Goal: Task Accomplishment & Management: Use online tool/utility

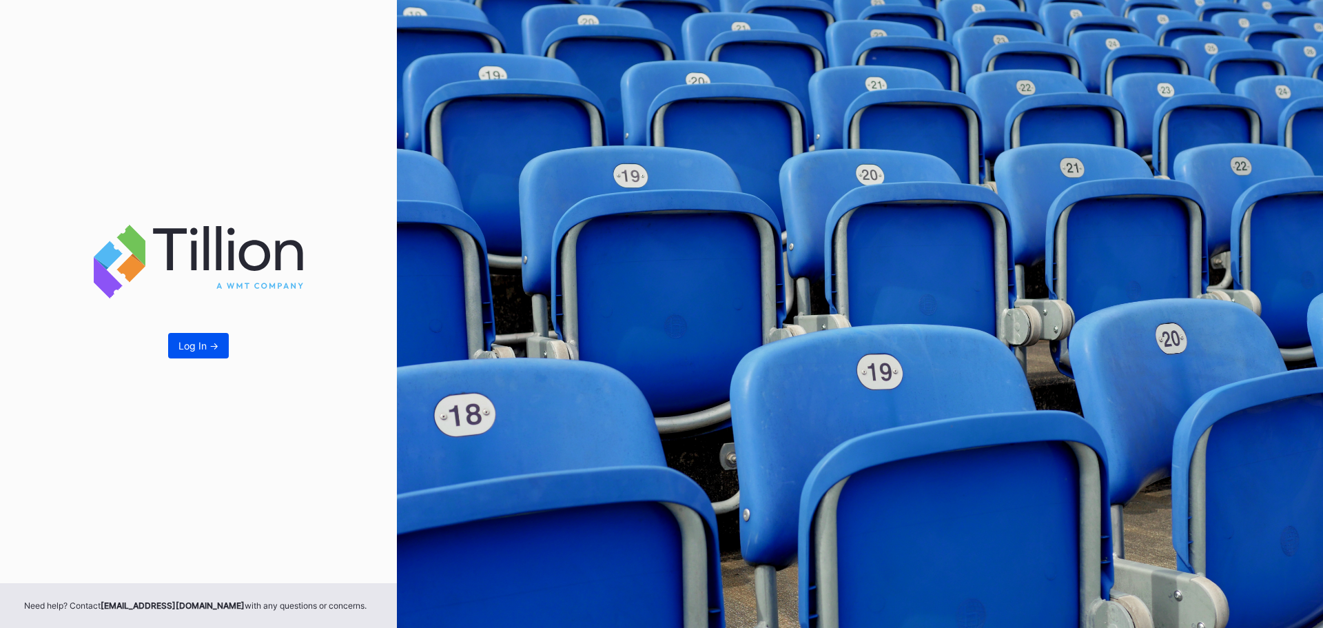
click at [207, 340] on div "Log In ->" at bounding box center [198, 346] width 40 height 12
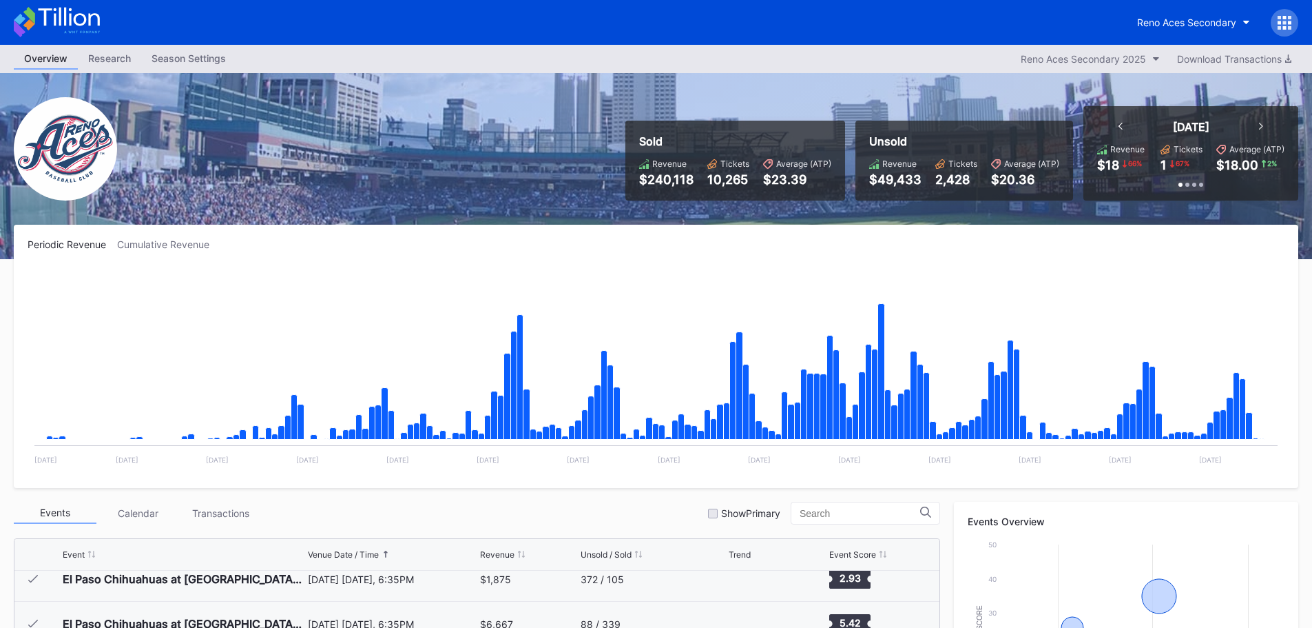
scroll to position [2677, 0]
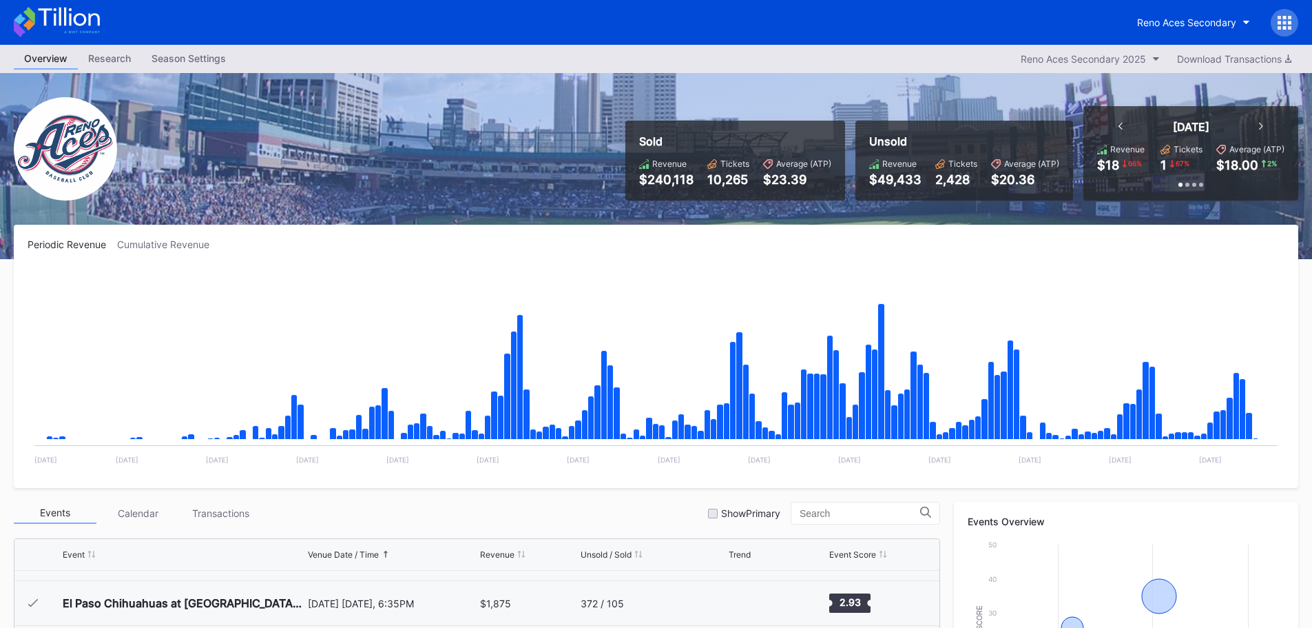
click at [511, 604] on div "$1,875" at bounding box center [528, 603] width 96 height 44
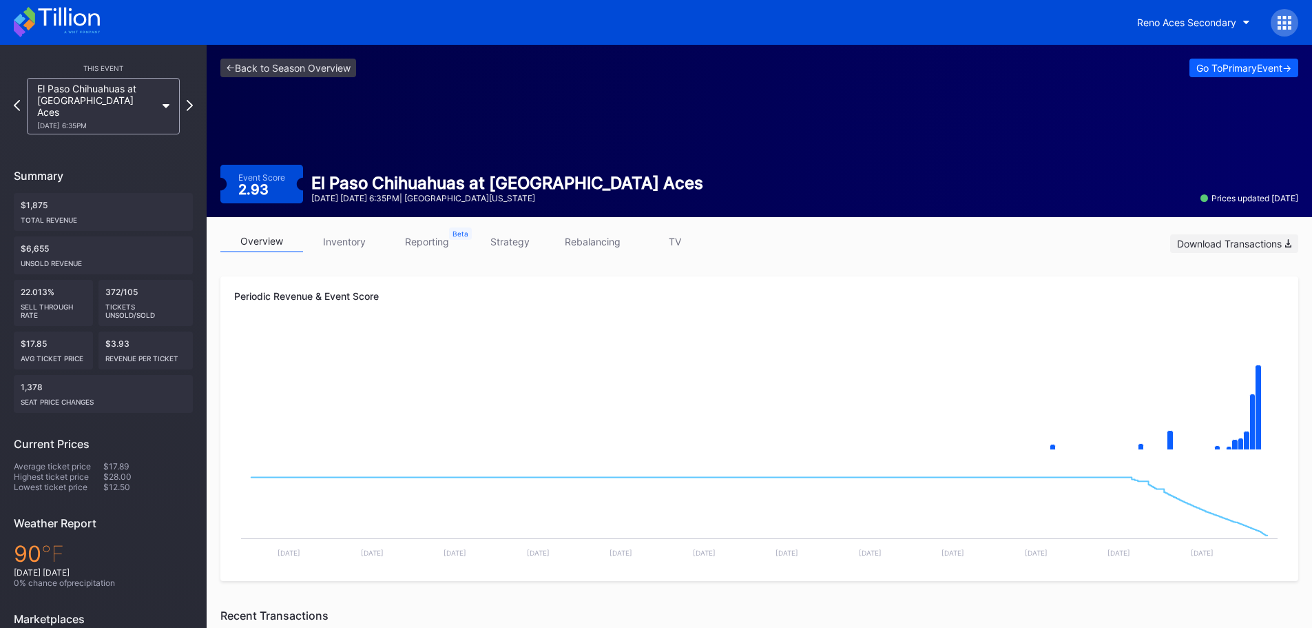
click at [1234, 240] on div "Download Transactions" at bounding box center [1234, 244] width 114 height 12
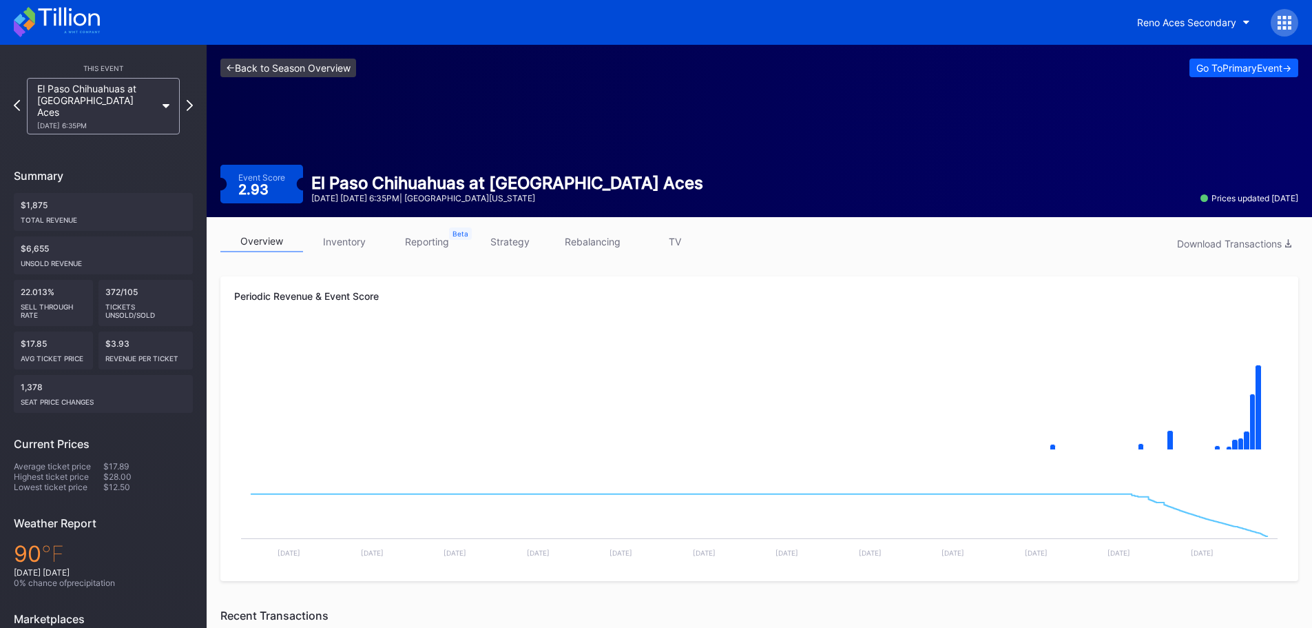
click at [296, 70] on link "<- Back to Season Overview" at bounding box center [288, 68] width 136 height 19
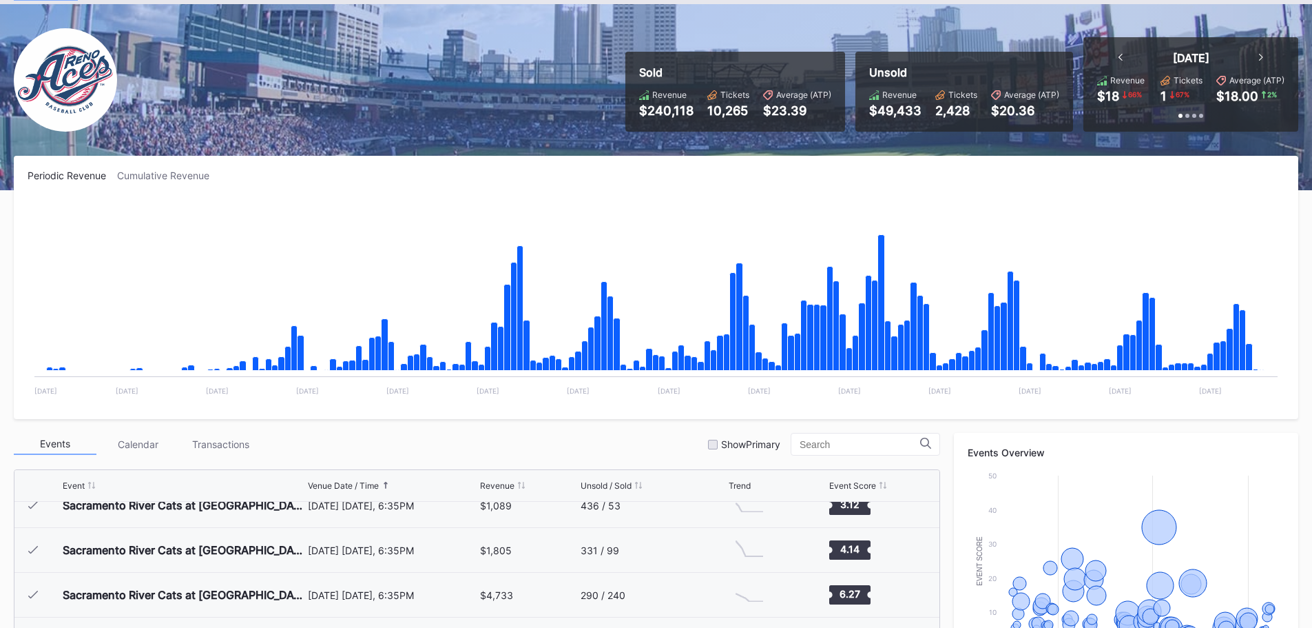
scroll to position [2952, 0]
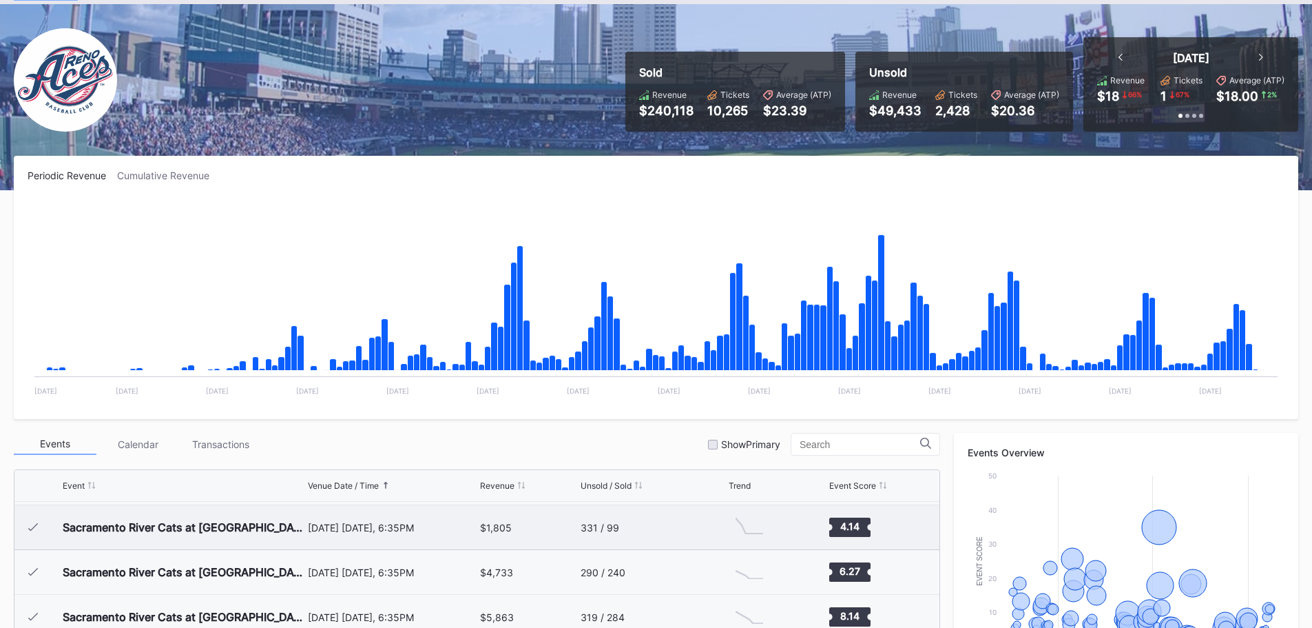
click at [407, 533] on div "[DATE] [DATE], 6:35PM" at bounding box center [392, 528] width 169 height 12
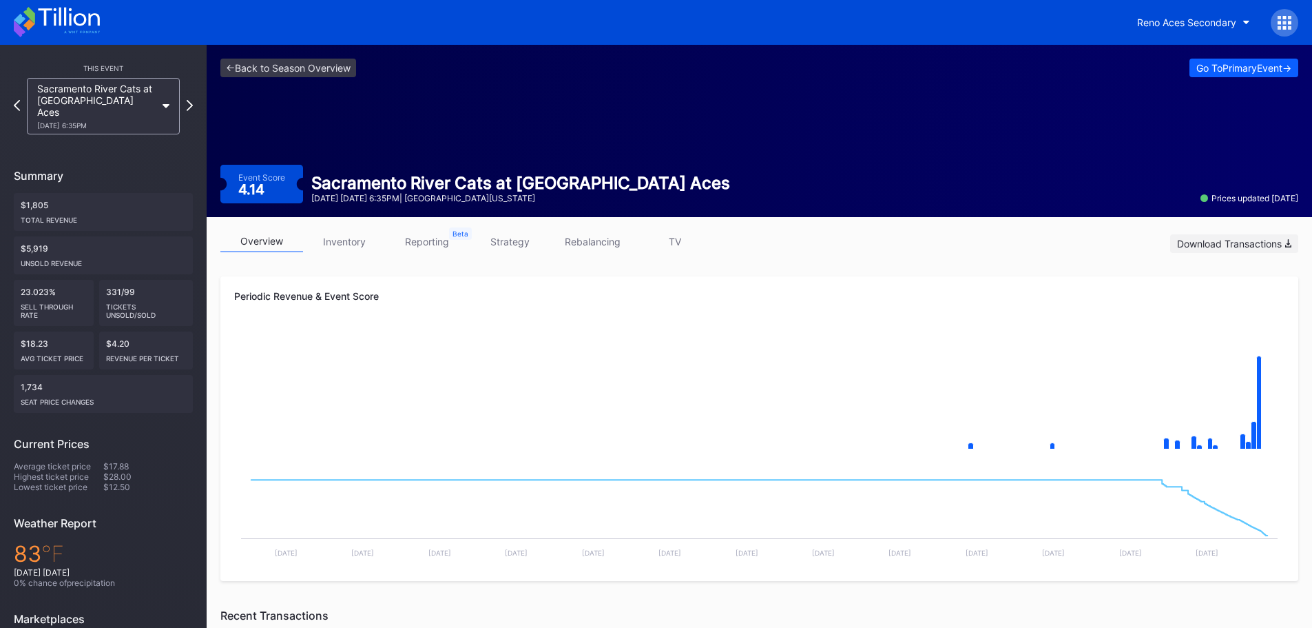
click at [1246, 240] on div "Download Transactions" at bounding box center [1234, 244] width 114 height 12
click at [238, 67] on link "<- Back to Season Overview" at bounding box center [288, 68] width 136 height 19
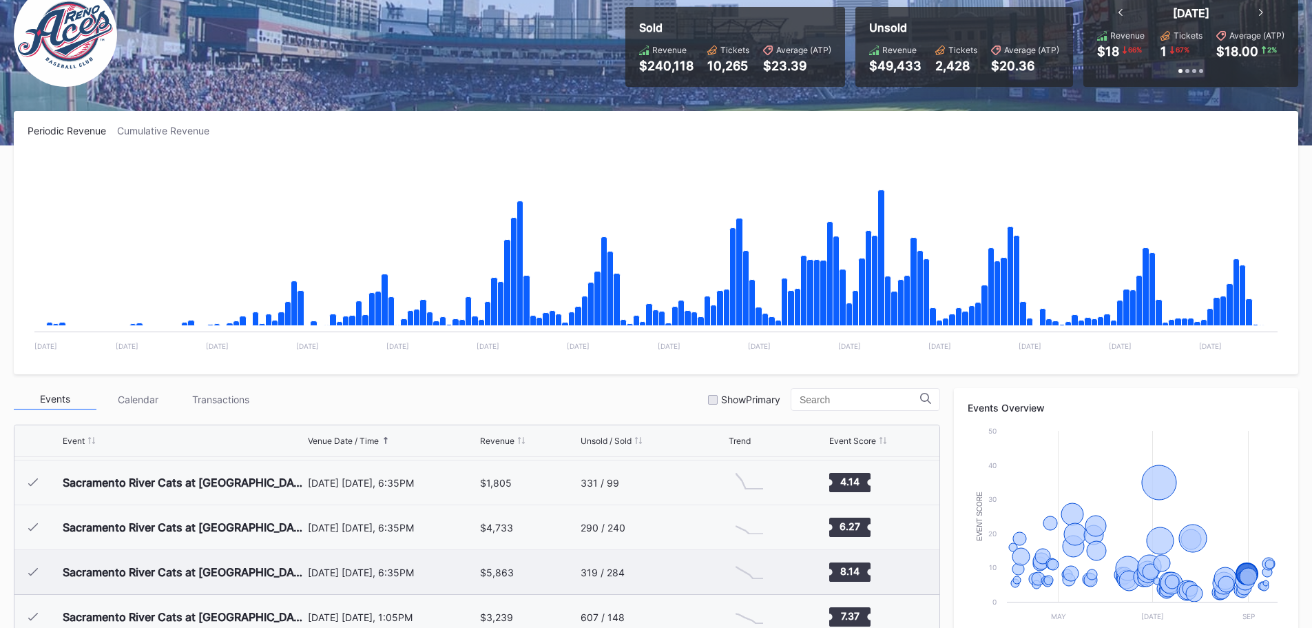
scroll to position [138, 0]
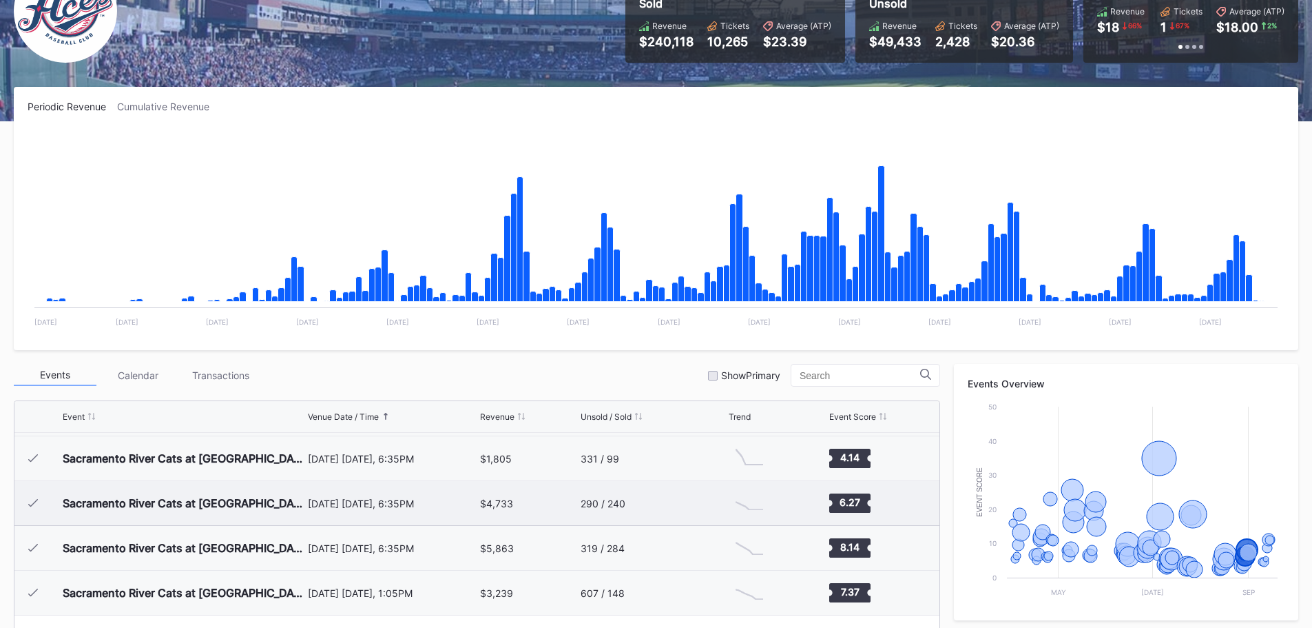
click at [351, 508] on div "[DATE] [DATE], 6:35PM" at bounding box center [392, 503] width 169 height 12
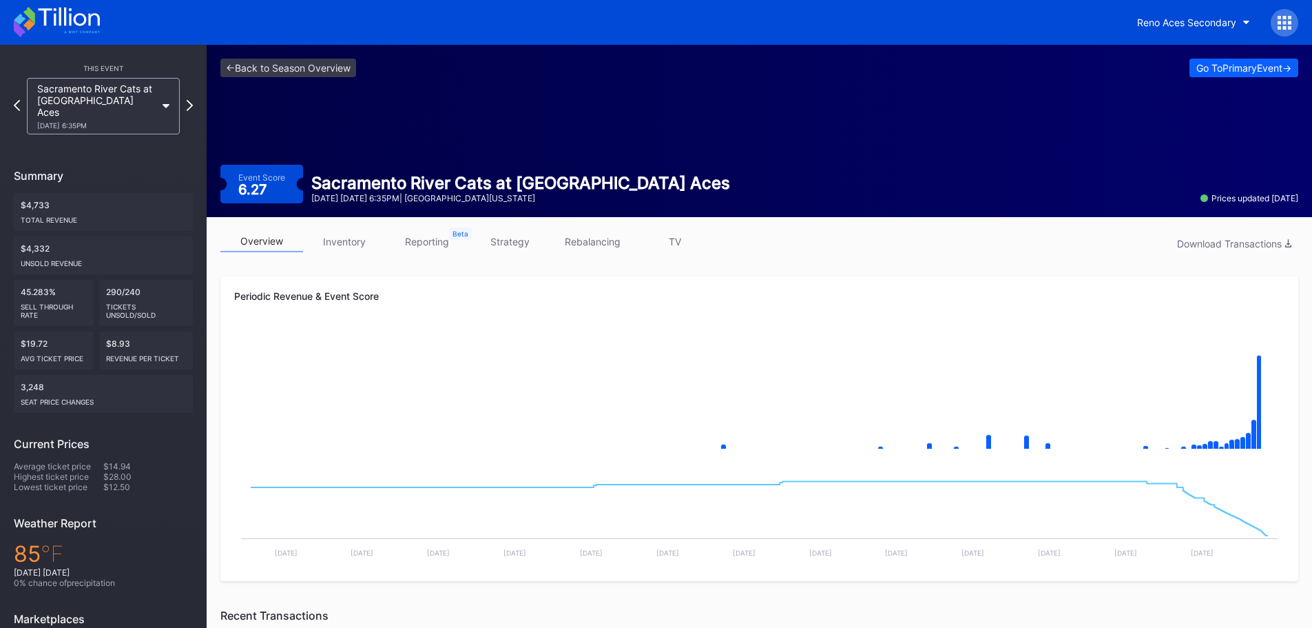
drag, startPoint x: 1237, startPoint y: 241, endPoint x: 1238, endPoint y: 223, distance: 17.9
click at [1237, 240] on div "Download Transactions" at bounding box center [1234, 244] width 114 height 12
click at [1198, 247] on div "Download Transactions" at bounding box center [1234, 244] width 114 height 12
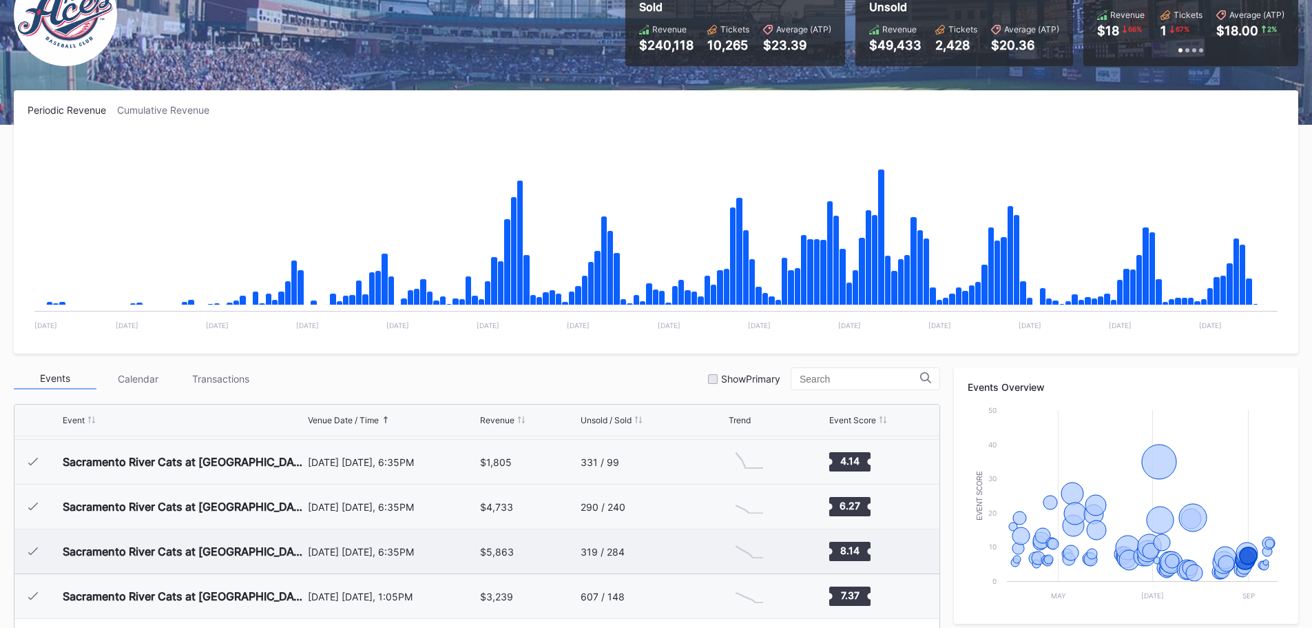
scroll to position [138, 0]
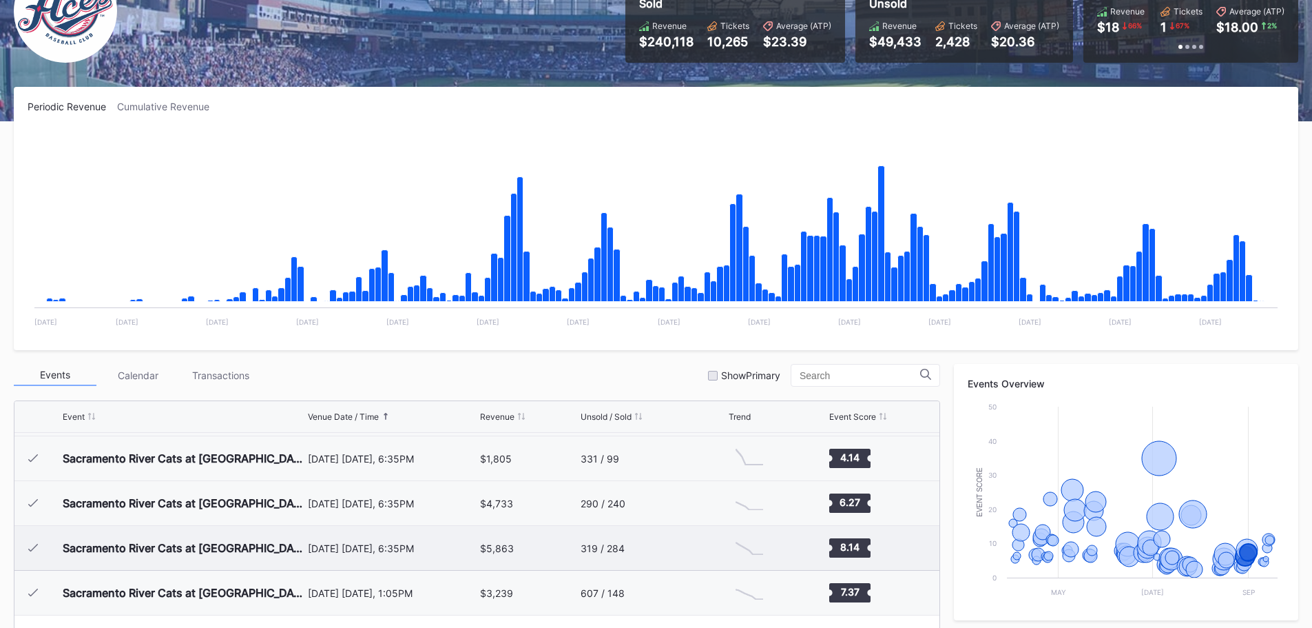
click at [412, 550] on div "[DATE] [DATE], 6:35PM" at bounding box center [392, 548] width 169 height 12
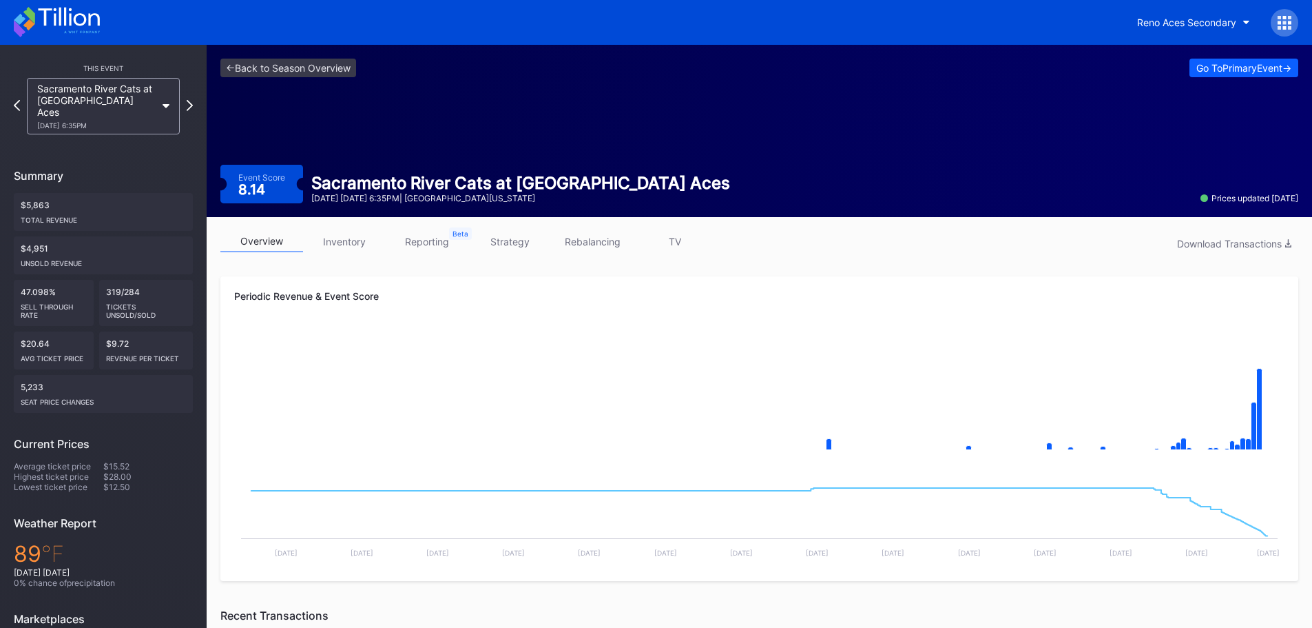
drag, startPoint x: 777, startPoint y: 343, endPoint x: 801, endPoint y: 331, distance: 26.8
click at [791, 336] on rect "Chart title" at bounding box center [759, 395] width 1051 height 138
click at [1250, 245] on div "Download Transactions" at bounding box center [1234, 244] width 114 height 12
click at [188, 99] on icon at bounding box center [190, 105] width 8 height 13
drag, startPoint x: 621, startPoint y: 330, endPoint x: 708, endPoint y: 304, distance: 90.0
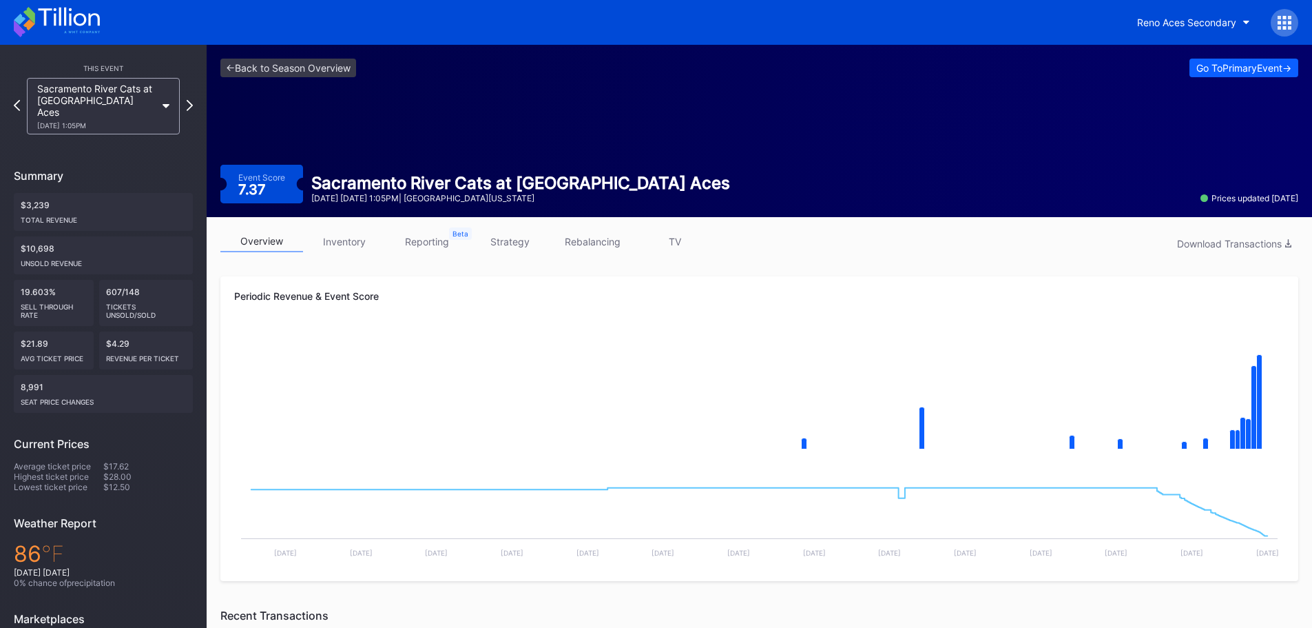
click at [626, 327] on rect "Chart title" at bounding box center [759, 395] width 1051 height 138
click at [1208, 247] on div "Download Transactions" at bounding box center [1234, 244] width 114 height 12
drag, startPoint x: 1243, startPoint y: 246, endPoint x: 1190, endPoint y: 271, distance: 58.6
click at [1242, 245] on div "Download Transactions" at bounding box center [1234, 244] width 114 height 12
click at [1291, 241] on icon "button" at bounding box center [1289, 243] width 6 height 8
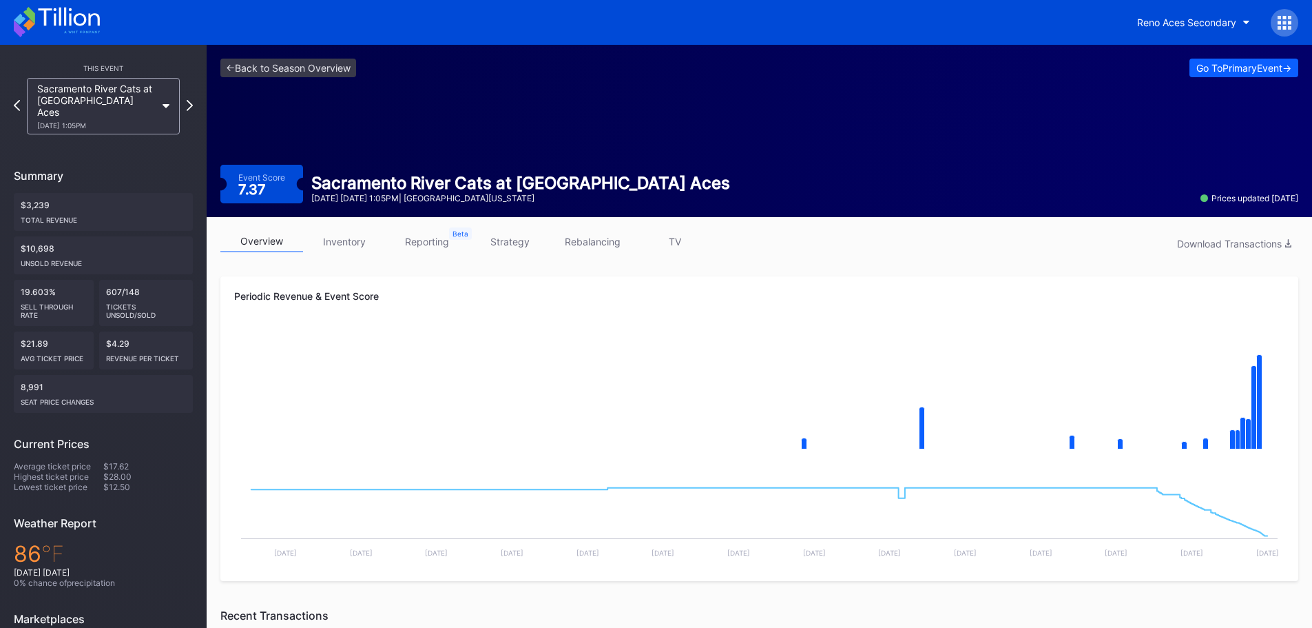
drag, startPoint x: 898, startPoint y: 236, endPoint x: 803, endPoint y: 196, distance: 102.9
click at [898, 235] on div "overview inventory reporting strategy rebalancing TV Download Transactions" at bounding box center [759, 245] width 1078 height 28
click at [260, 70] on link "<- Back to Season Overview" at bounding box center [288, 68] width 136 height 19
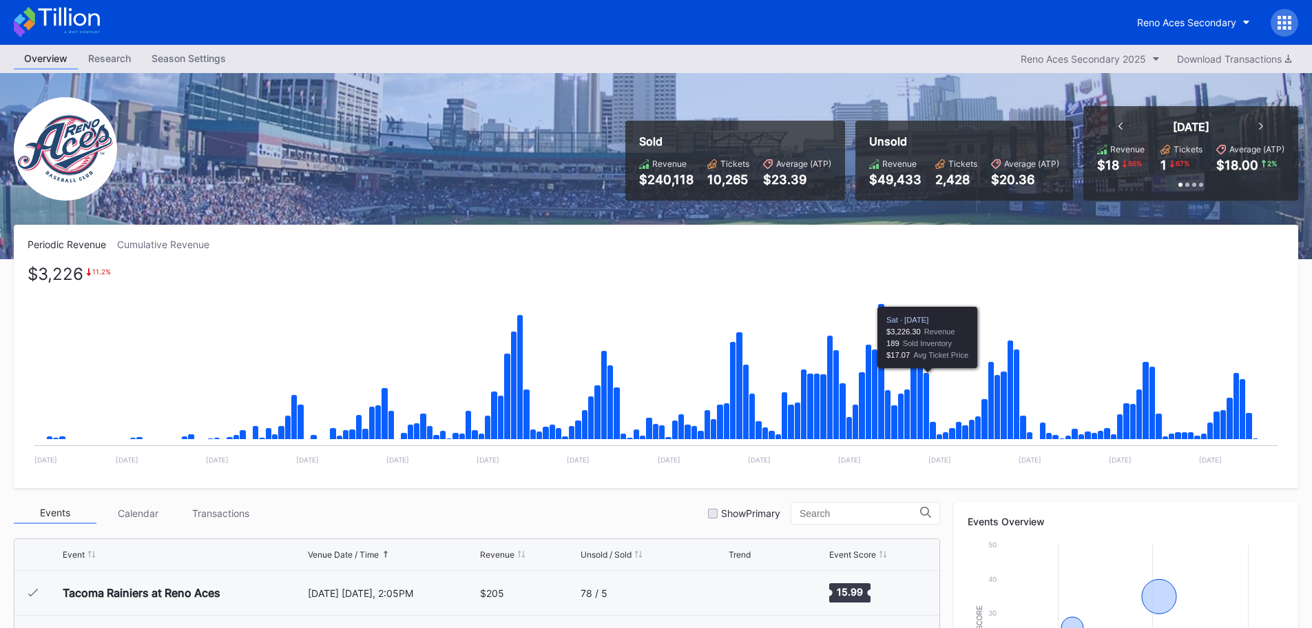
scroll to position [2952, 0]
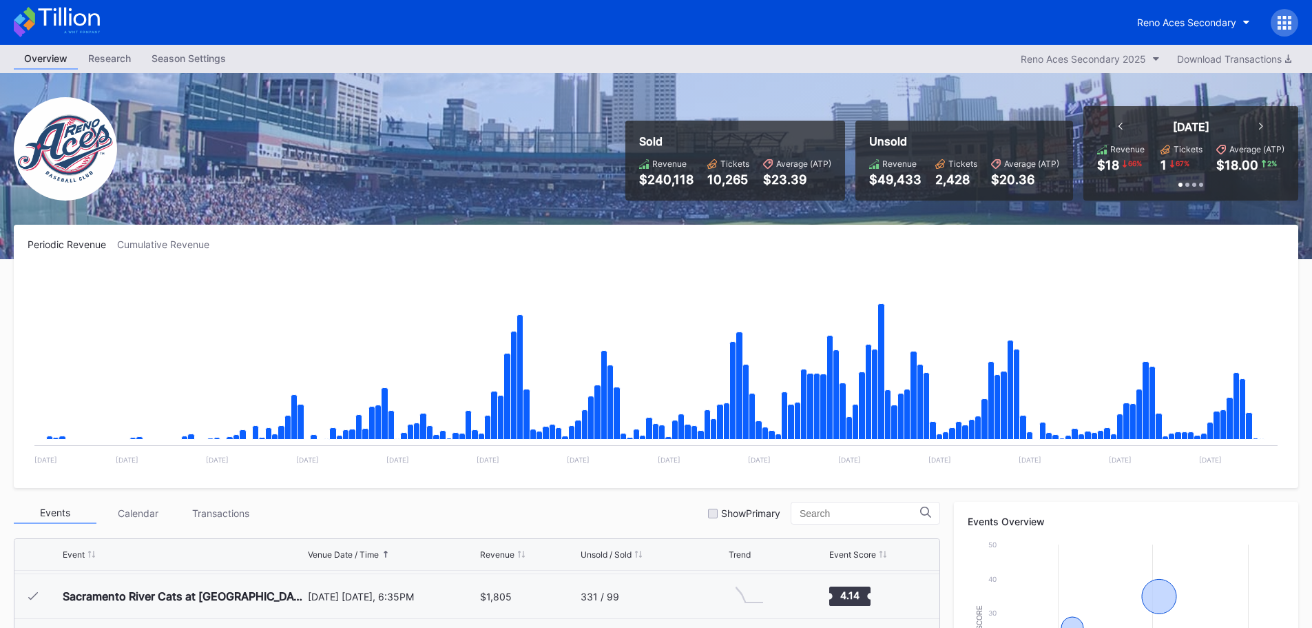
drag, startPoint x: 1311, startPoint y: 282, endPoint x: 1311, endPoint y: 359, distance: 77.2
click at [1311, 359] on div "Periodic Revenue Cumulative Revenue Created with Highcharts 11.2.0 Chart title …" at bounding box center [656, 633] width 1312 height 817
